Goal: Check status: Check status

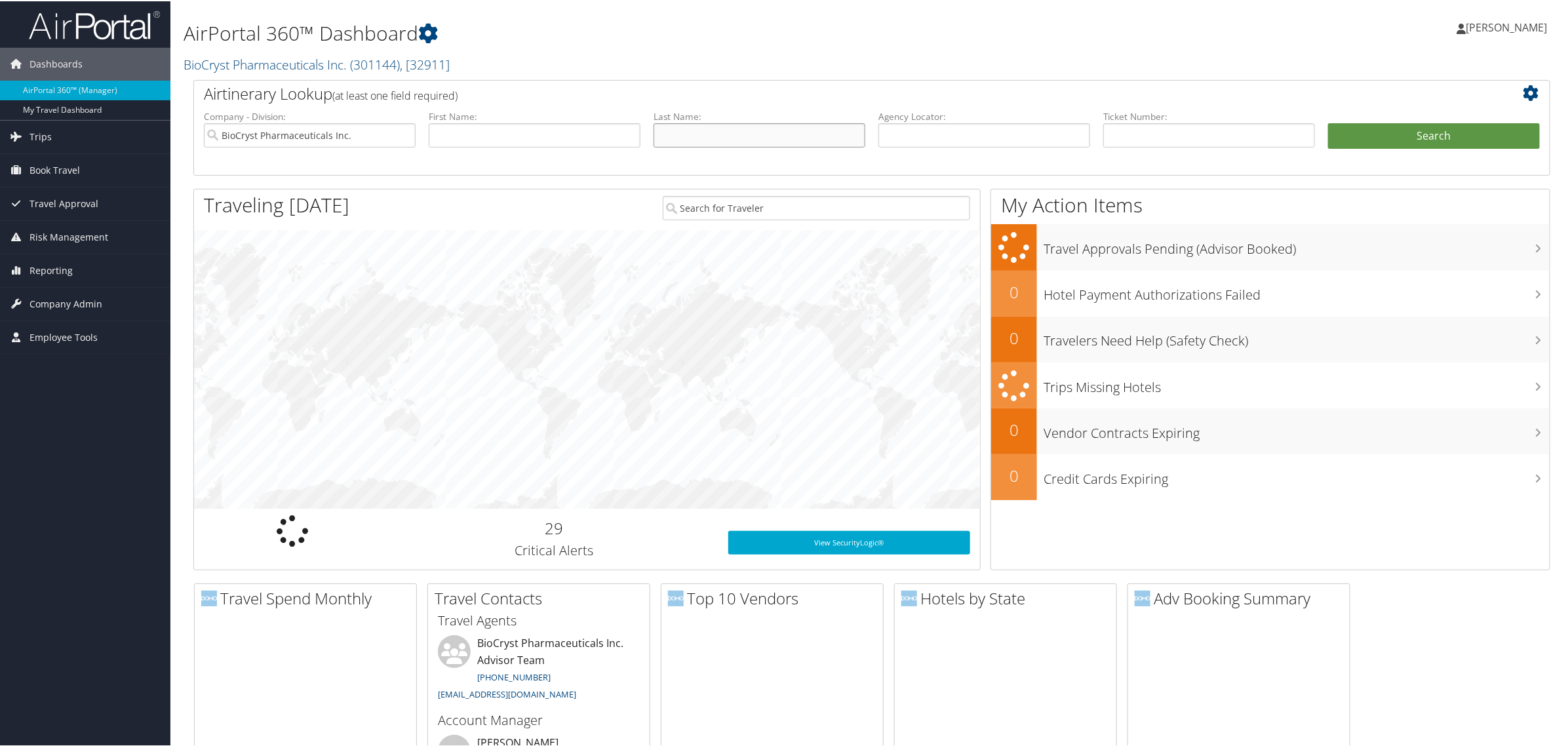
click at [674, 141] on input "text" at bounding box center [760, 135] width 212 height 24
type input "stonehouse"
click at [1370, 135] on button "Search" at bounding box center [1434, 135] width 212 height 26
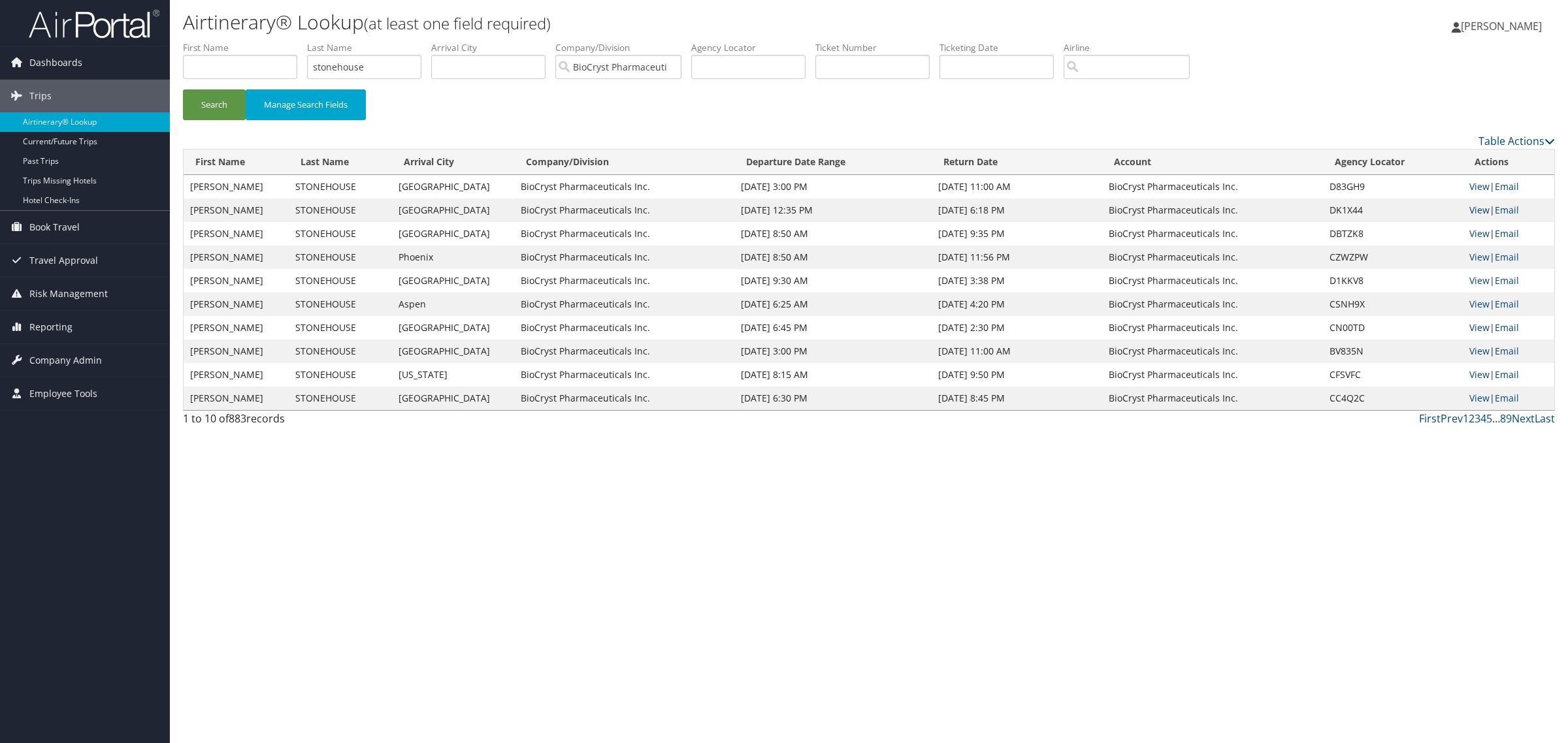
click at [1482, 212] on link "View" at bounding box center [1479, 210] width 20 height 12
drag, startPoint x: 404, startPoint y: 73, endPoint x: 95, endPoint y: 61, distance: 309.2
click at [99, 63] on div "Dashboards AirPortal 360™ (Manager) My Travel Dashboard Trips Airtinerary® Look…" at bounding box center [784, 371] width 1568 height 743
type input "gayer"
click at [183, 89] on button "Search" at bounding box center [214, 105] width 63 height 31
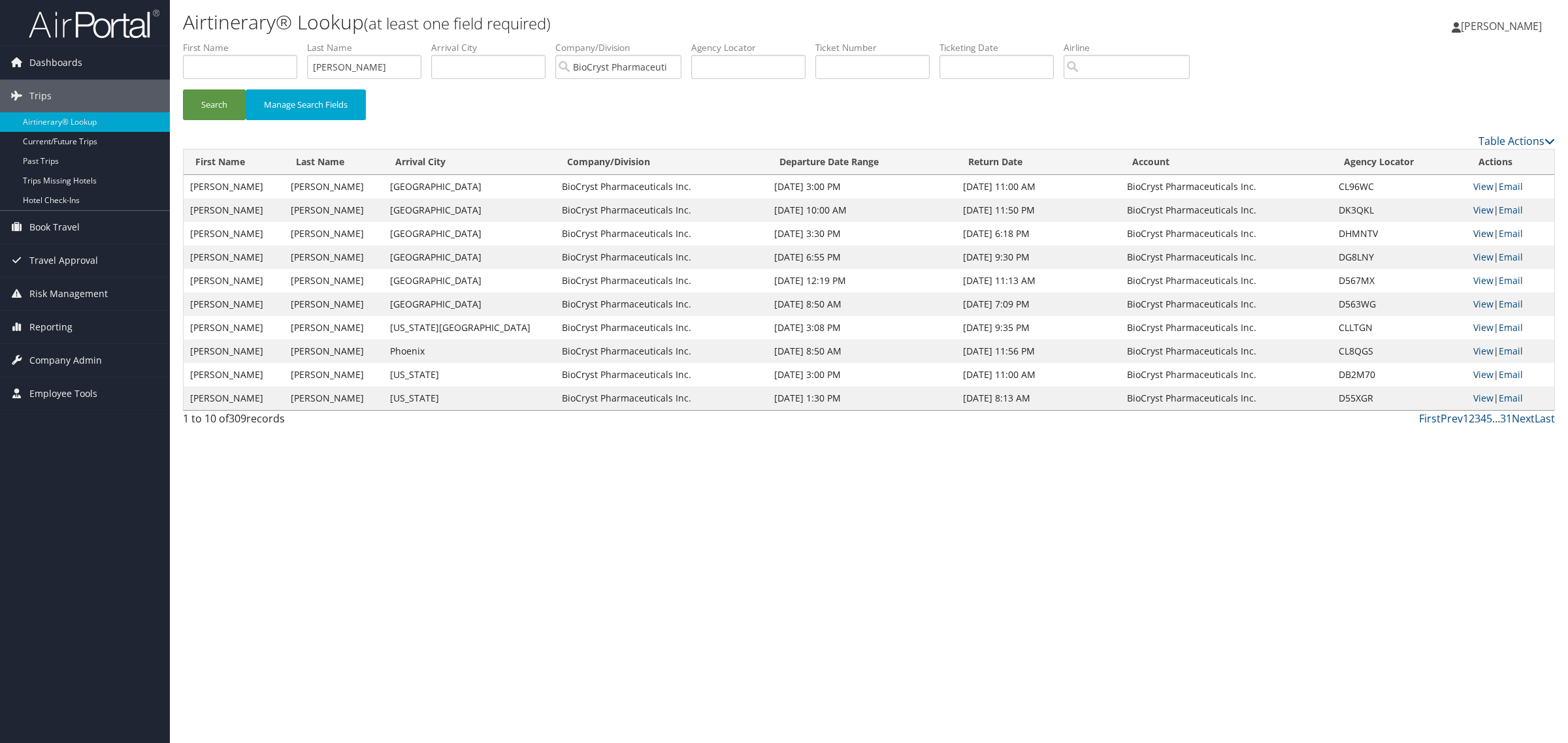
click at [1482, 236] on link "View" at bounding box center [1484, 233] width 20 height 12
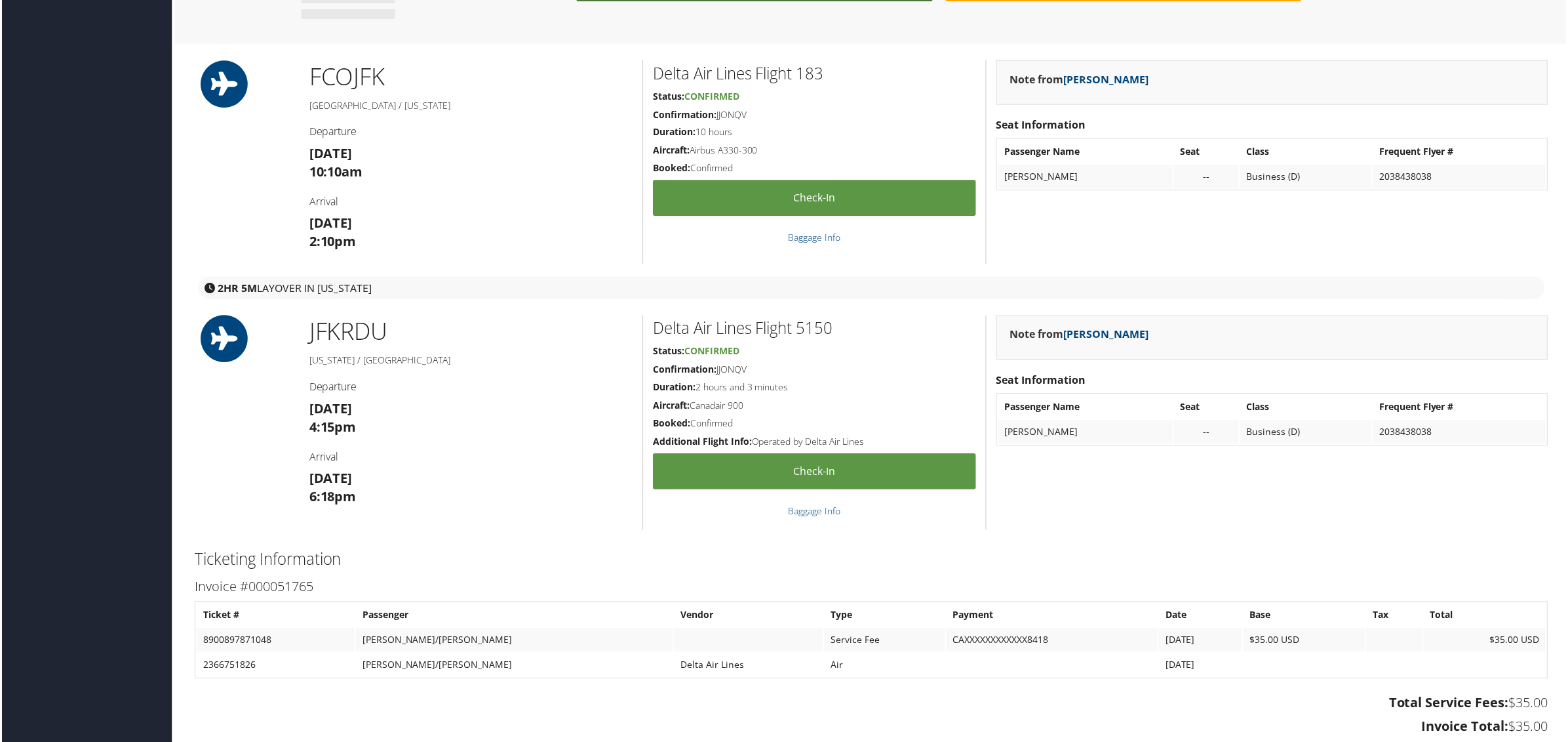
scroll to position [1066, 0]
